Goal: Task Accomplishment & Management: Manage account settings

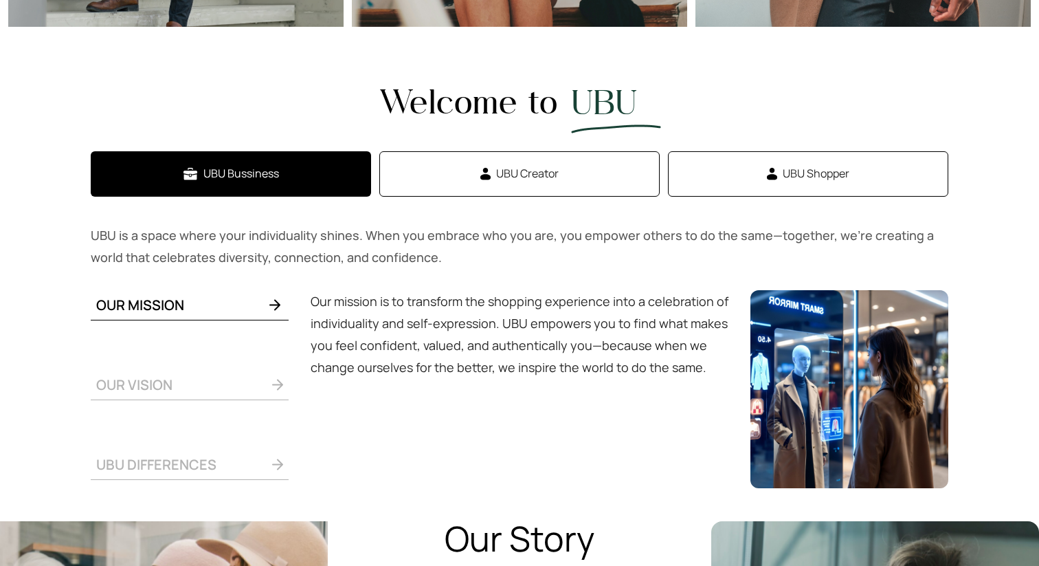
click at [498, 175] on span "UBU Creator" at bounding box center [527, 173] width 63 height 17
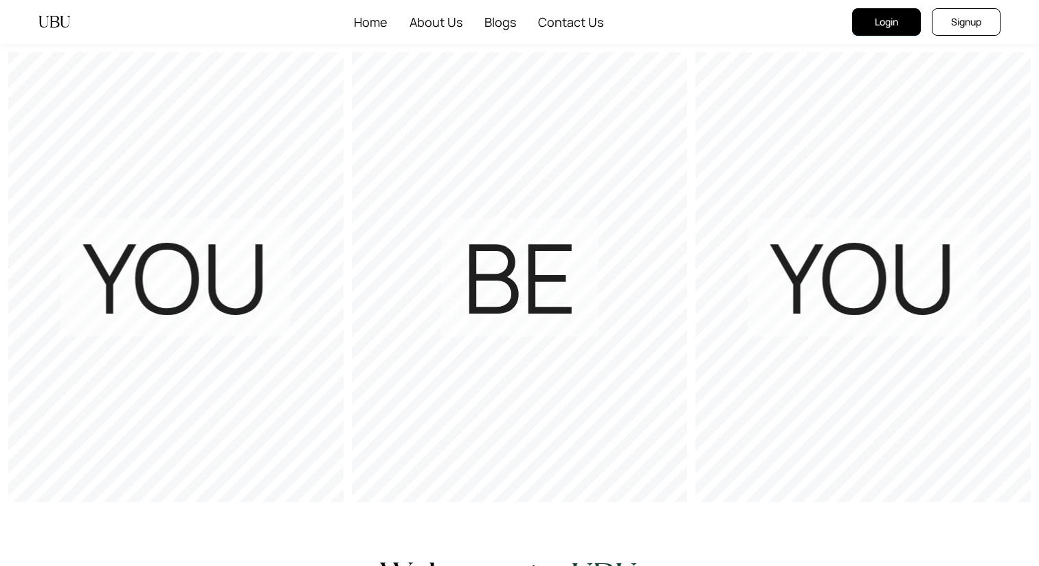
scroll to position [473, 0]
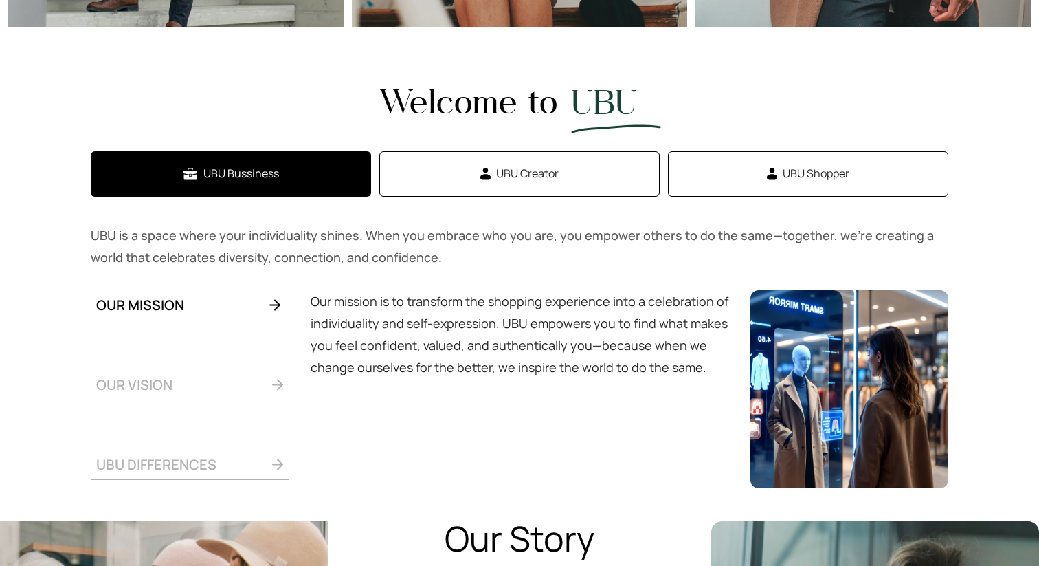
click at [823, 172] on span "UBU Shopper" at bounding box center [816, 173] width 67 height 17
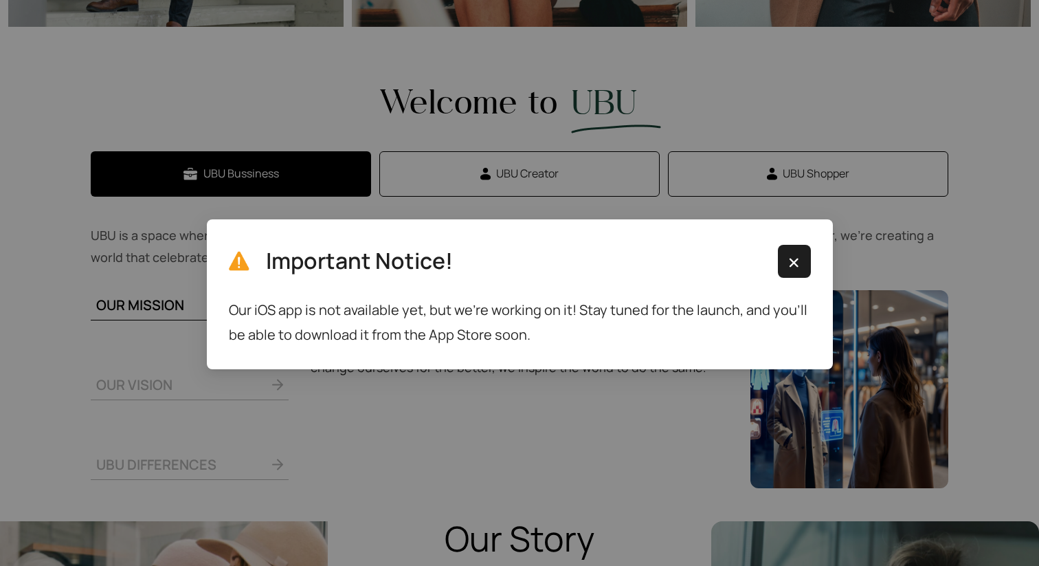
click at [798, 269] on img "button" at bounding box center [793, 262] width 17 height 16
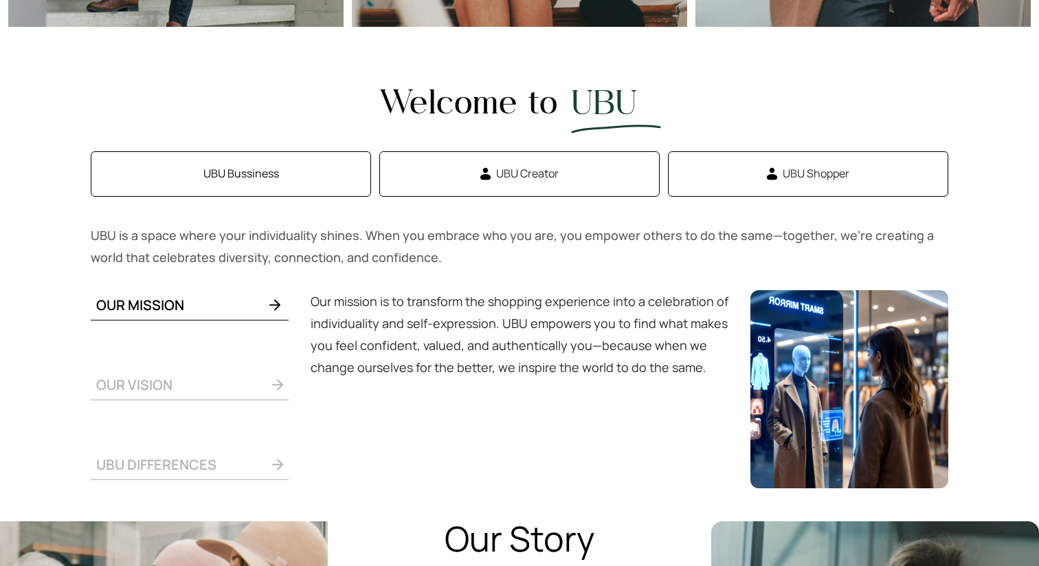
click at [249, 175] on span "UBU Bussiness" at bounding box center [241, 173] width 76 height 17
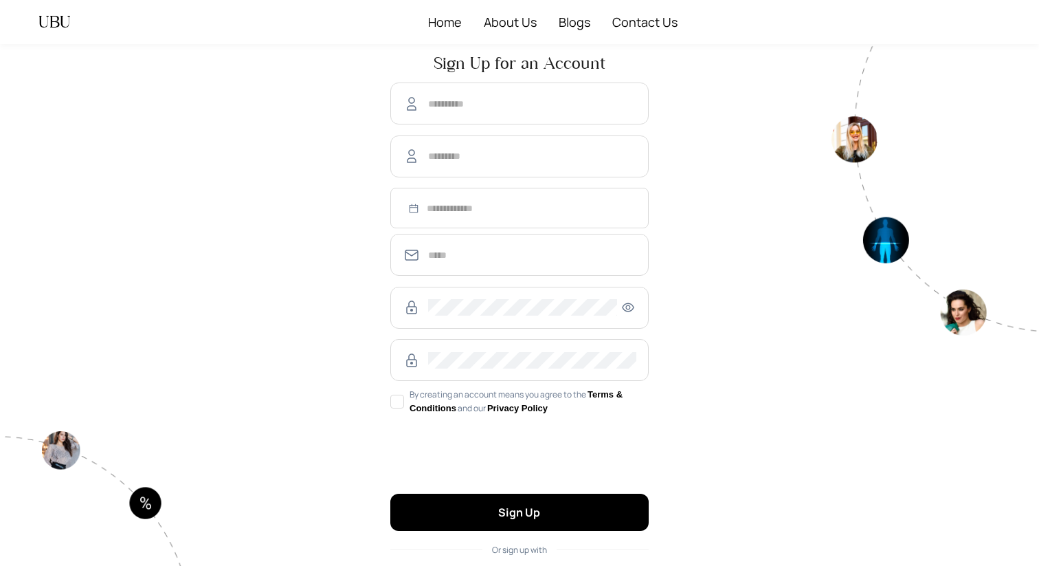
click at [534, 549] on span "Or sign up with" at bounding box center [519, 550] width 55 height 12
click at [57, 23] on div "UBU" at bounding box center [54, 22] width 32 height 44
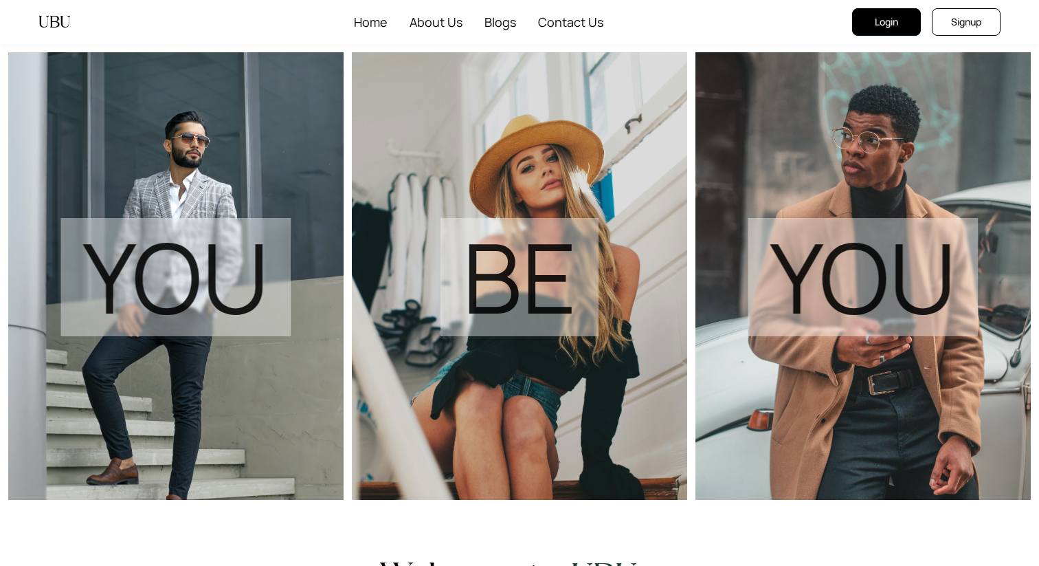
click at [897, 21] on span "Login" at bounding box center [886, 21] width 23 height 15
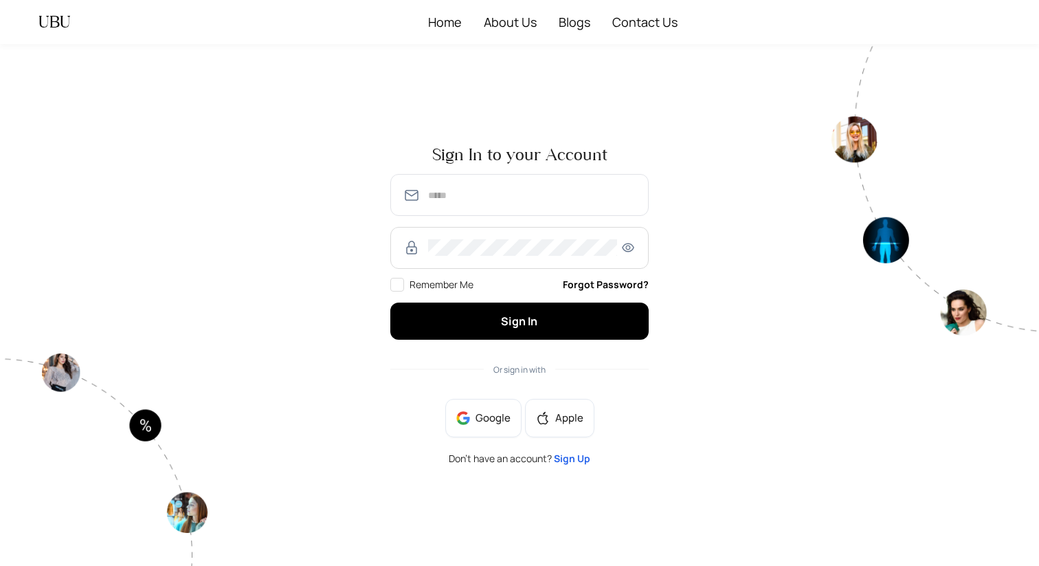
click at [541, 204] on span at bounding box center [519, 195] width 258 height 42
click at [483, 258] on span at bounding box center [519, 248] width 258 height 42
click at [476, 279] on span "Remember Me" at bounding box center [441, 284] width 75 height 15
click at [478, 279] on span "Remember Me" at bounding box center [441, 284] width 75 height 15
